Goal: Transaction & Acquisition: Purchase product/service

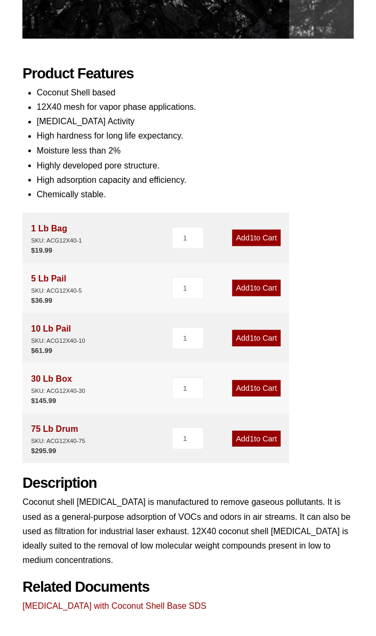
scroll to position [426, 0]
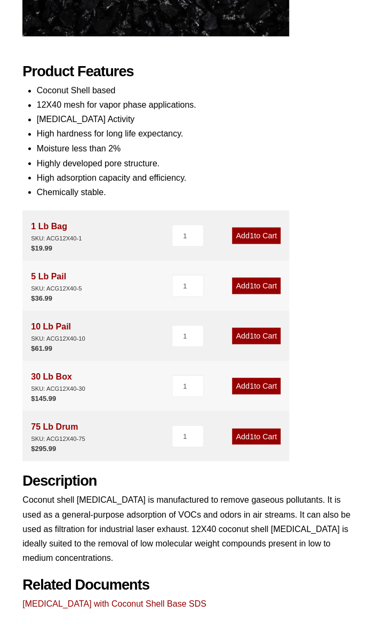
click at [53, 430] on div "75 Lb Drum SKU: ACG12X40-75" at bounding box center [58, 431] width 54 height 25
drag, startPoint x: 54, startPoint y: 448, endPoint x: 75, endPoint y: 447, distance: 20.8
click at [54, 448] on bdi "$ 295.99" at bounding box center [43, 448] width 25 height 8
click at [246, 436] on link "Add 1 to Cart" at bounding box center [256, 436] width 49 height 16
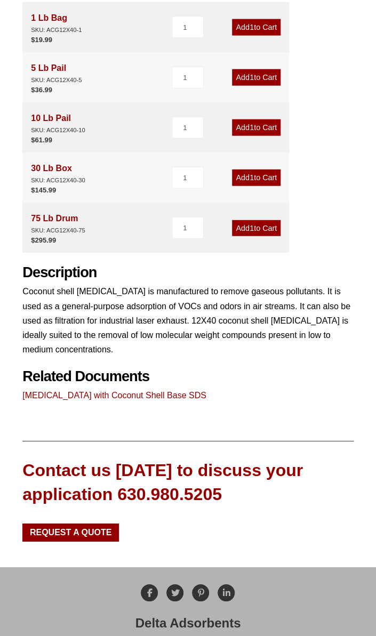
scroll to position [545, 0]
